Goal: Find specific page/section: Find specific page/section

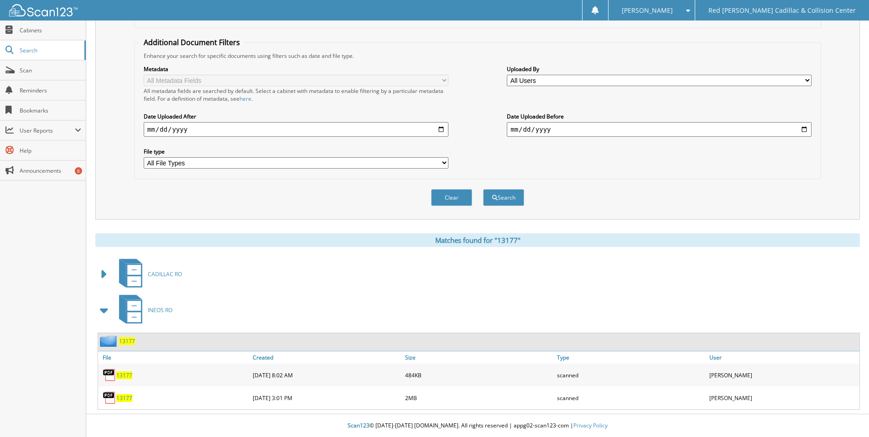
scroll to position [30, 0]
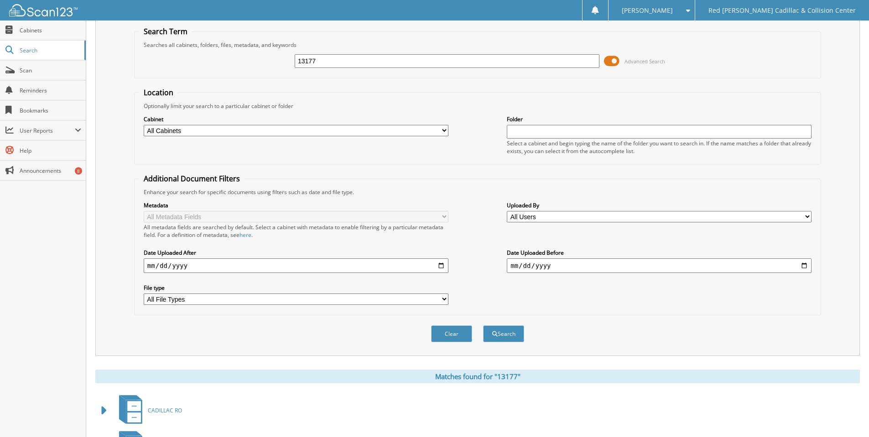
click at [343, 68] on input "13177" at bounding box center [447, 61] width 305 height 14
type input "13530"
click at [483, 326] on button "Search" at bounding box center [503, 334] width 41 height 17
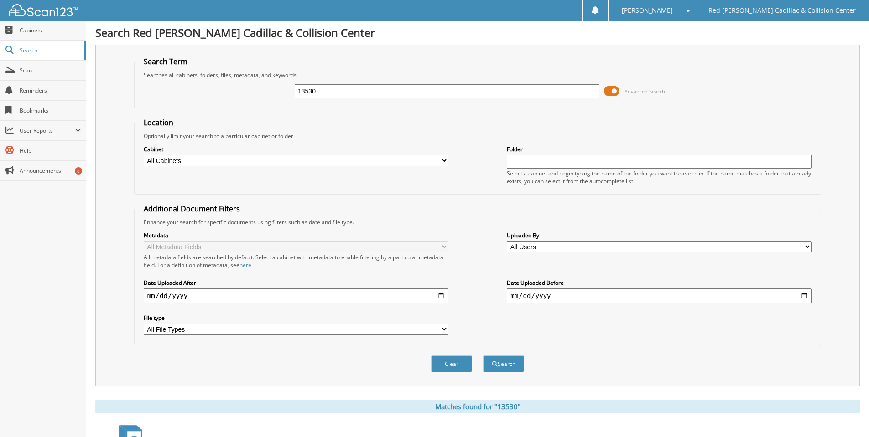
scroll to position [228, 0]
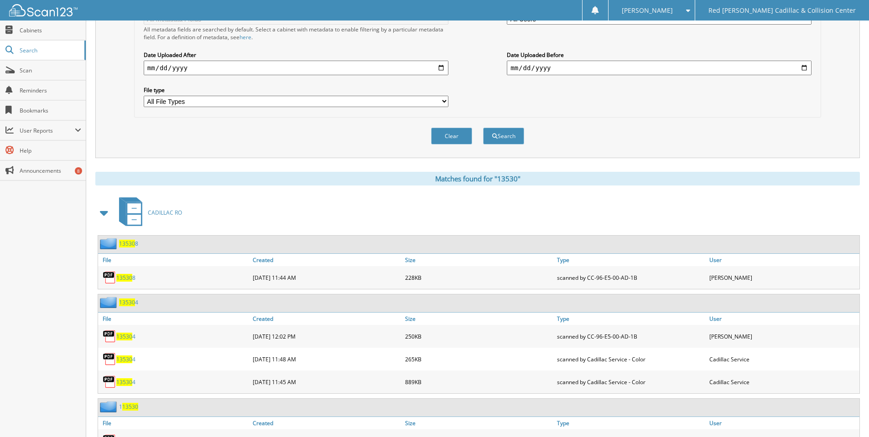
click at [110, 209] on span at bounding box center [104, 213] width 13 height 16
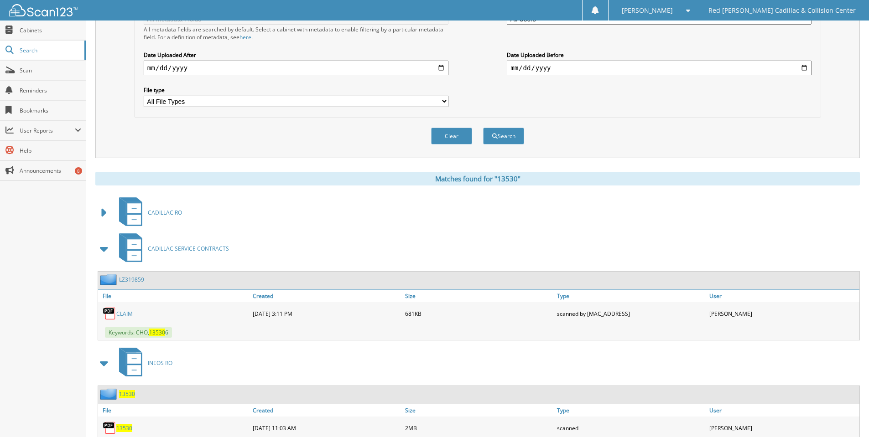
click at [109, 253] on span at bounding box center [104, 249] width 13 height 16
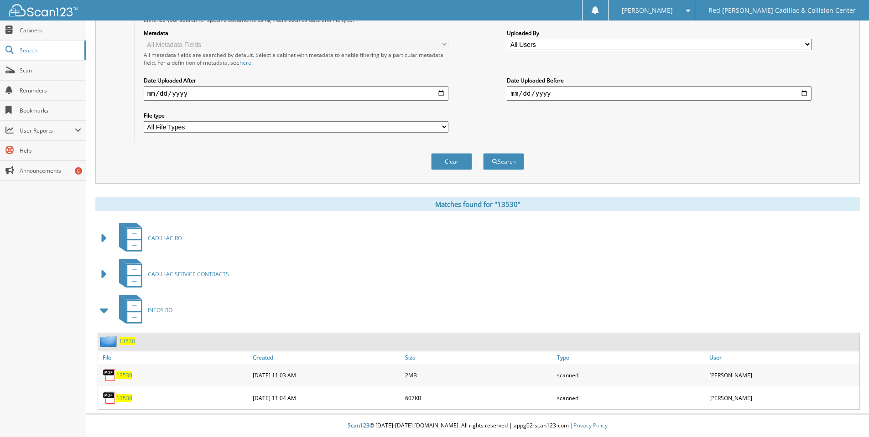
scroll to position [203, 0]
click at [128, 374] on span "13530" at bounding box center [124, 376] width 16 height 8
